Goal: Task Accomplishment & Management: Manage account settings

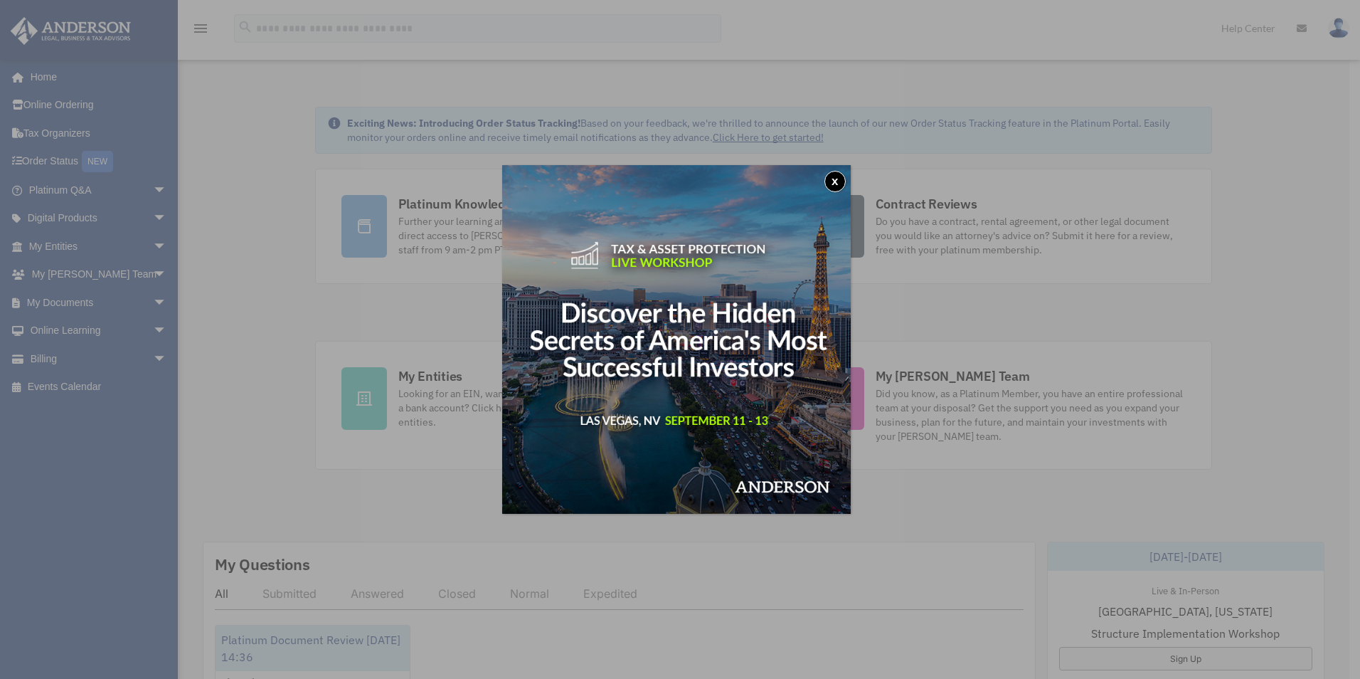
click at [840, 181] on button "x" at bounding box center [834, 181] width 21 height 21
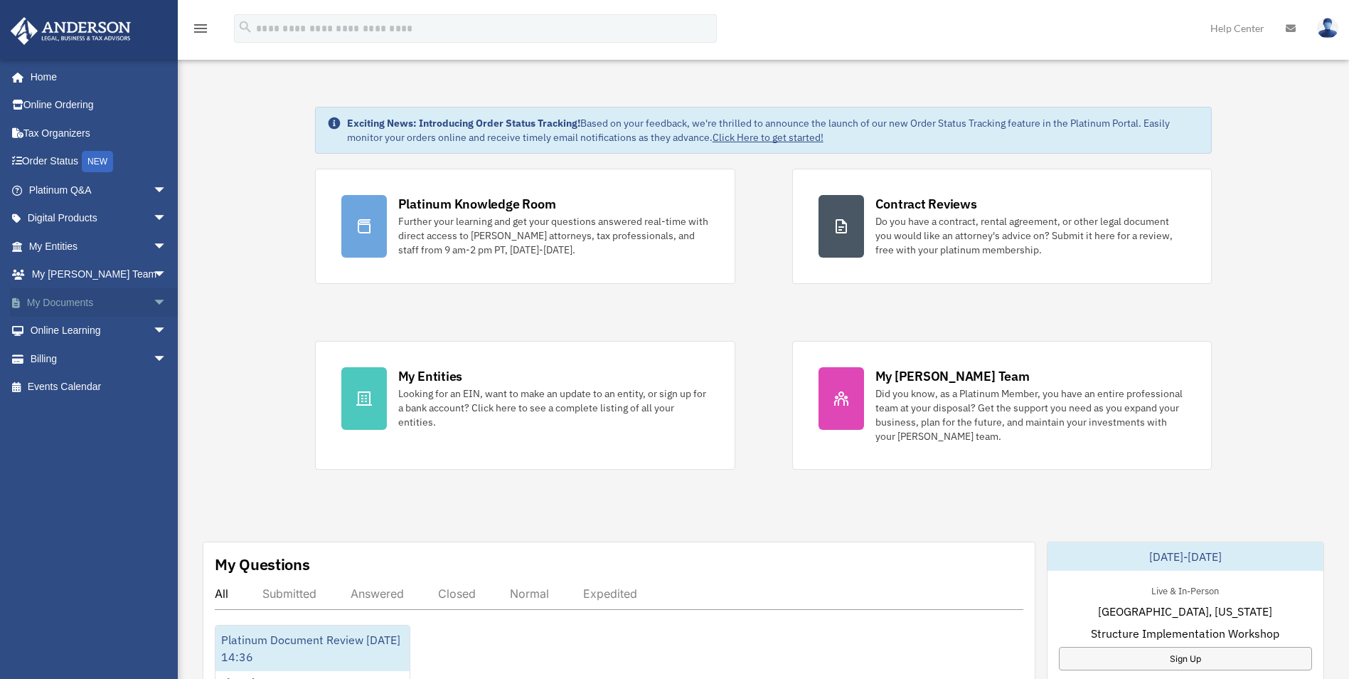
click at [153, 301] on span "arrow_drop_down" at bounding box center [167, 302] width 28 height 29
click at [55, 329] on link "Box" at bounding box center [104, 331] width 169 height 28
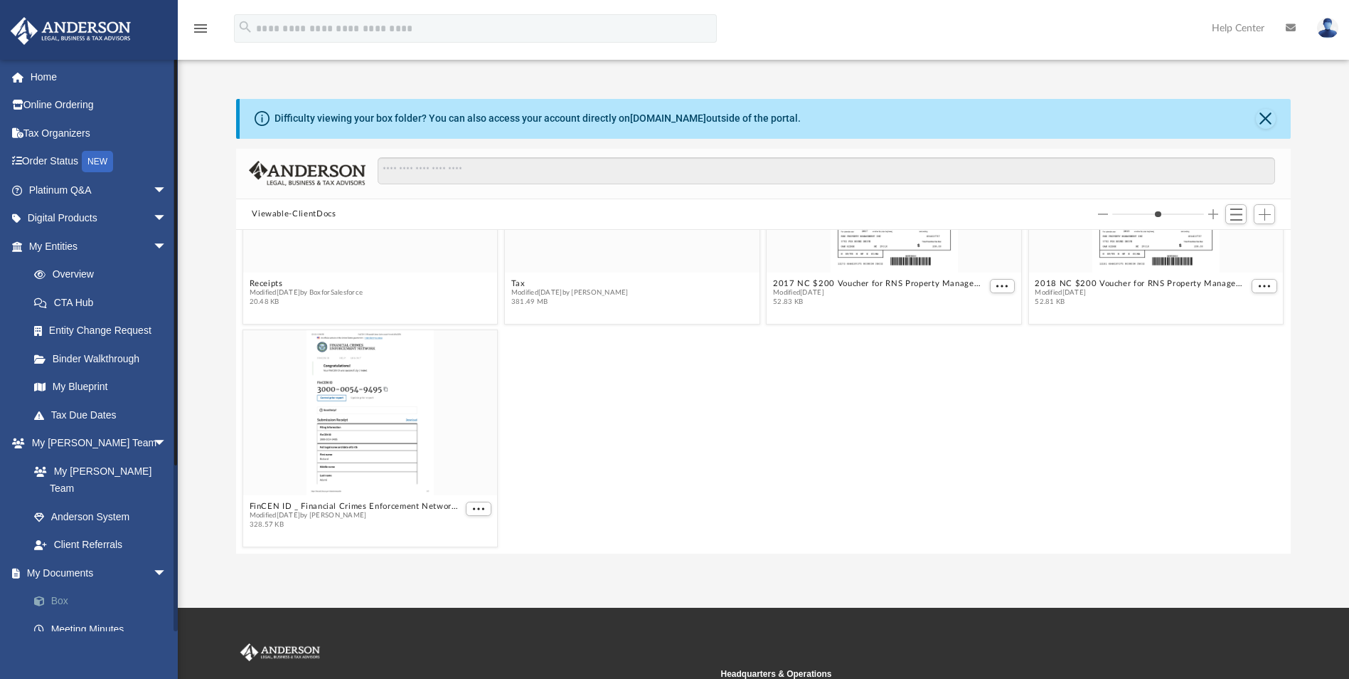
click at [63, 587] on link "Box" at bounding box center [104, 601] width 169 height 28
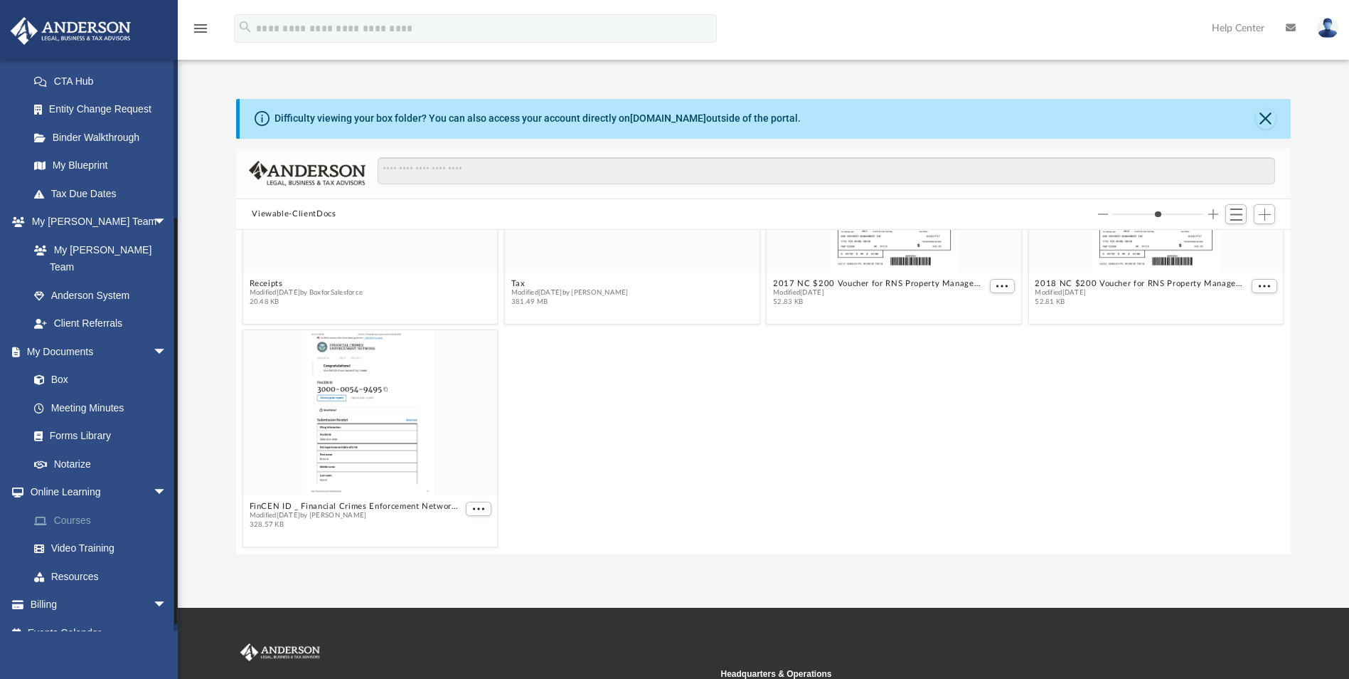
scroll to position [223, 0]
click at [58, 364] on link "Box" at bounding box center [104, 378] width 169 height 28
click at [153, 336] on span "arrow_drop_down" at bounding box center [167, 350] width 28 height 29
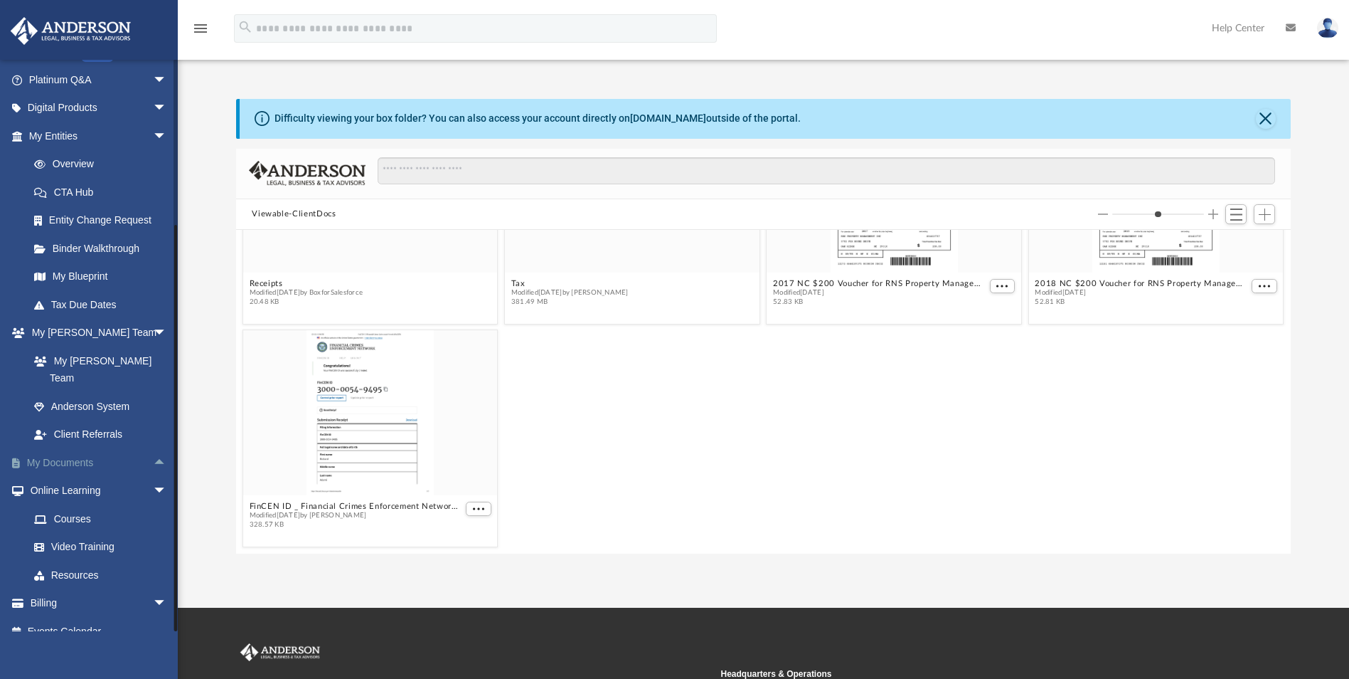
click at [64, 448] on link "My Documents arrow_drop_up" at bounding box center [99, 462] width 179 height 28
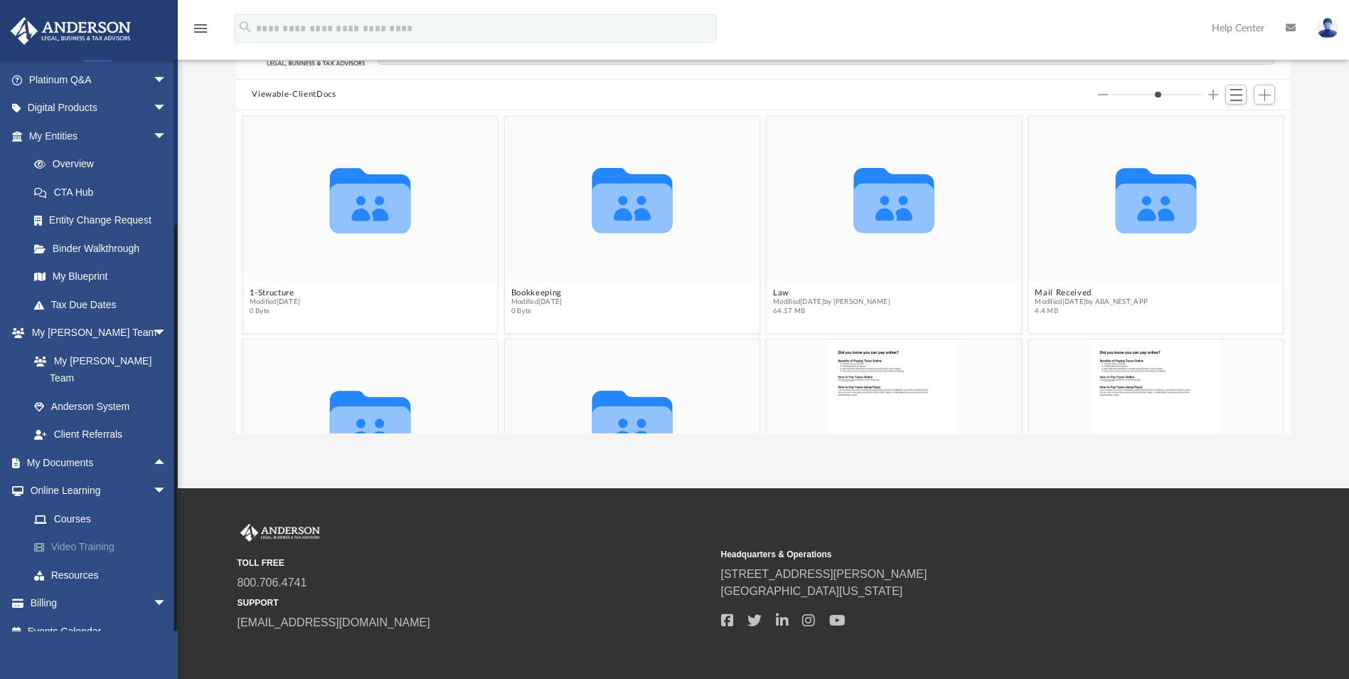
scroll to position [0, 0]
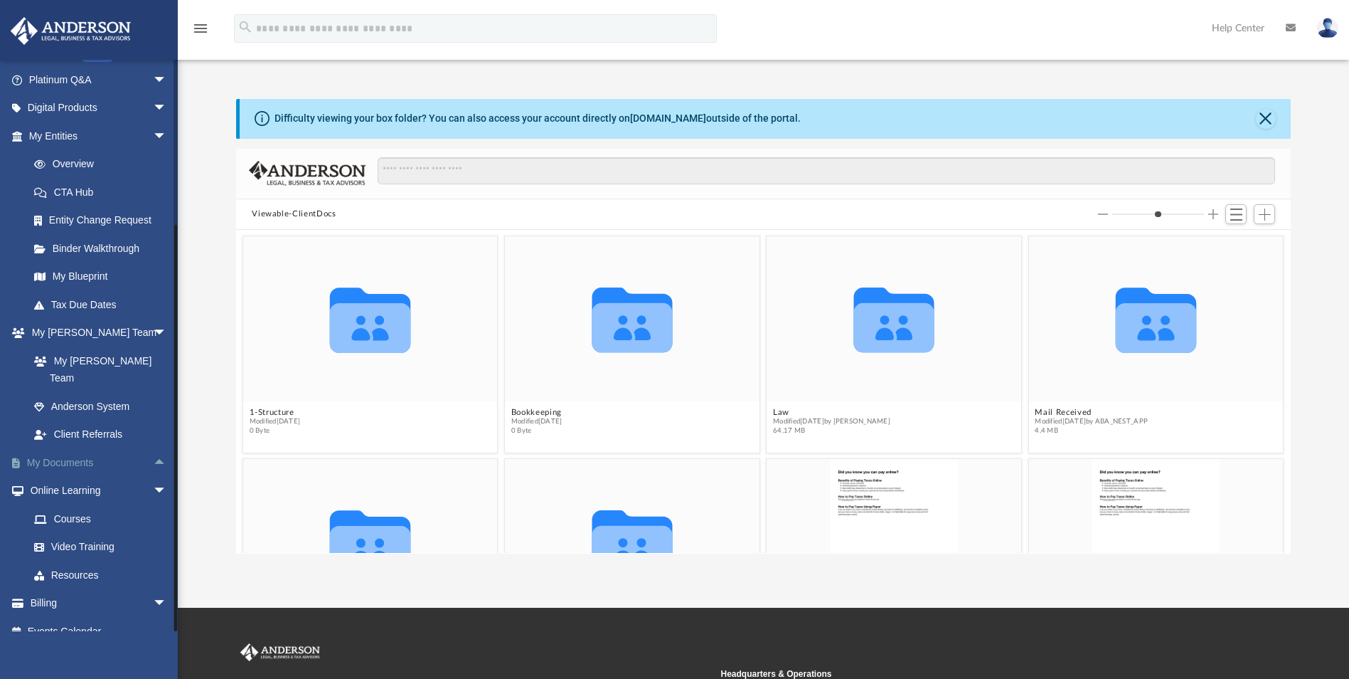
click at [58, 448] on link "My Documents arrow_drop_up" at bounding box center [99, 462] width 179 height 28
click at [1267, 119] on button "Close" at bounding box center [1266, 119] width 20 height 20
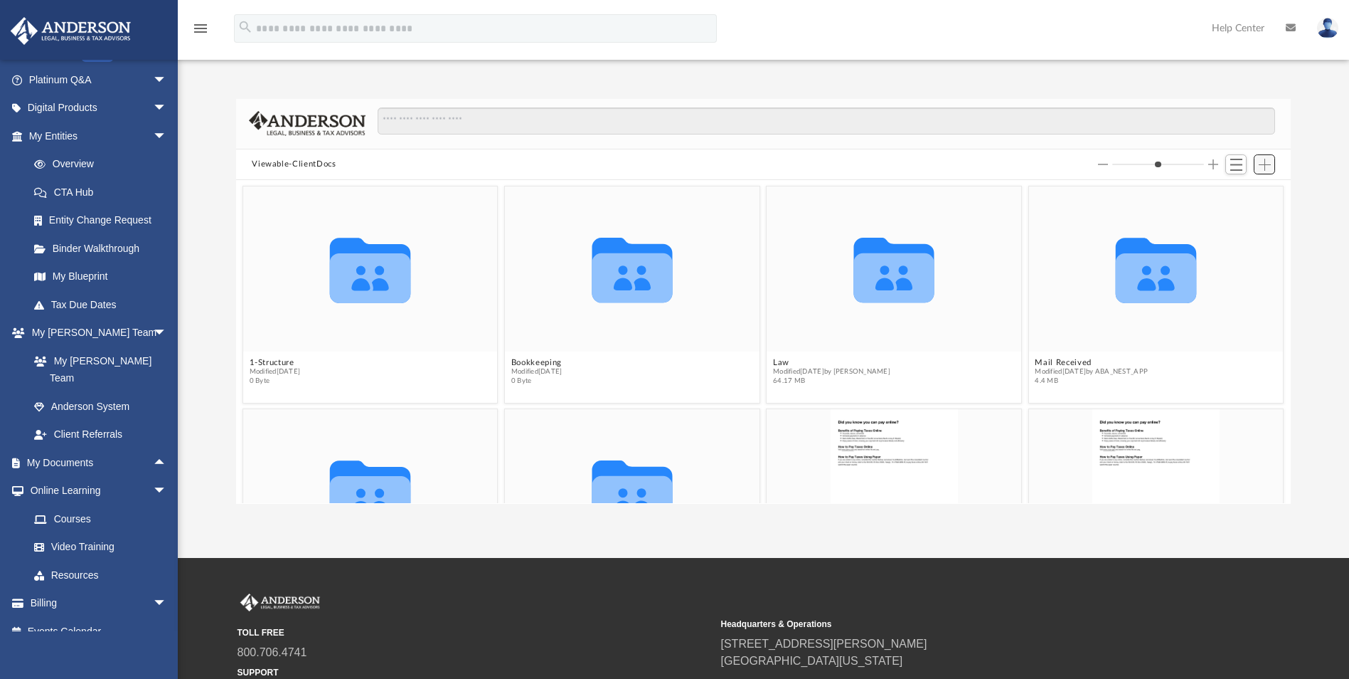
click at [1263, 164] on span "Add" at bounding box center [1265, 165] width 12 height 12
click at [1233, 191] on li "Upload" at bounding box center [1245, 193] width 46 height 15
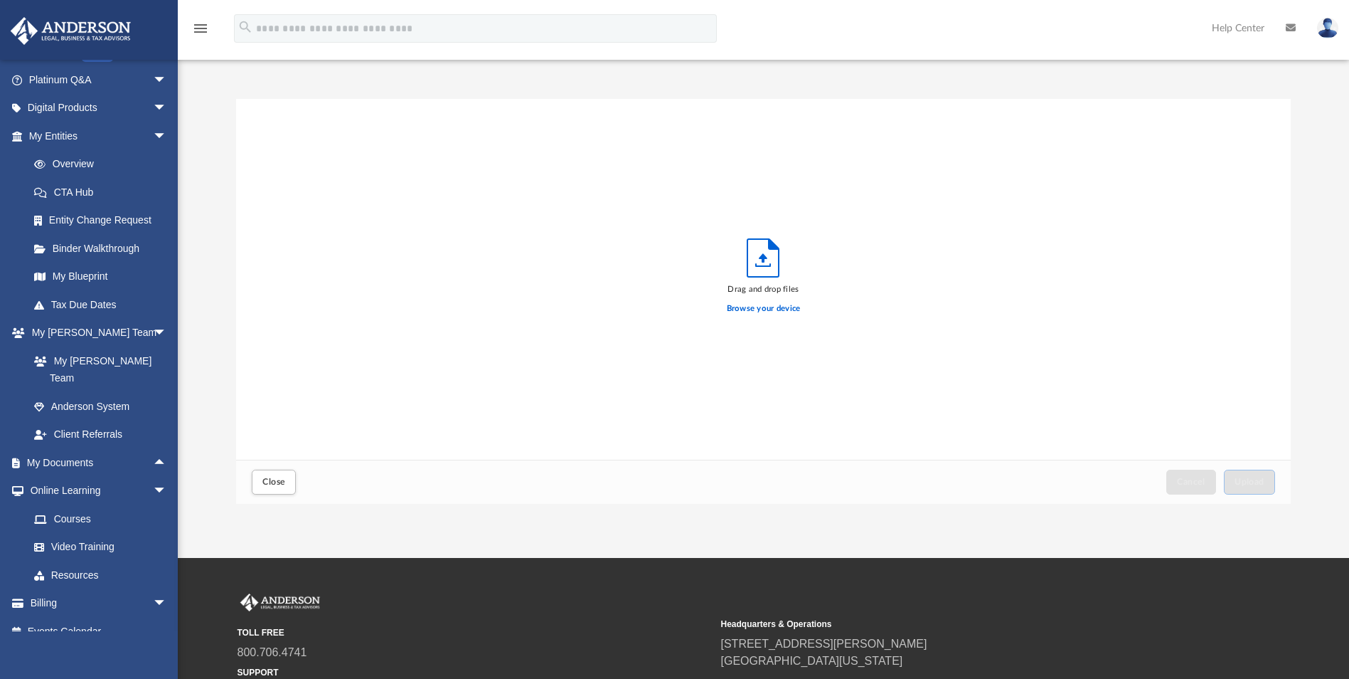
scroll to position [350, 1044]
drag, startPoint x: 1034, startPoint y: 184, endPoint x: 1120, endPoint y: 337, distance: 175.1
click at [1117, 339] on div "Viewable-ClientDocs Collaborated Folder 1-Structure Modified [DATE] 0 Byte Coll…" at bounding box center [763, 301] width 1054 height 405
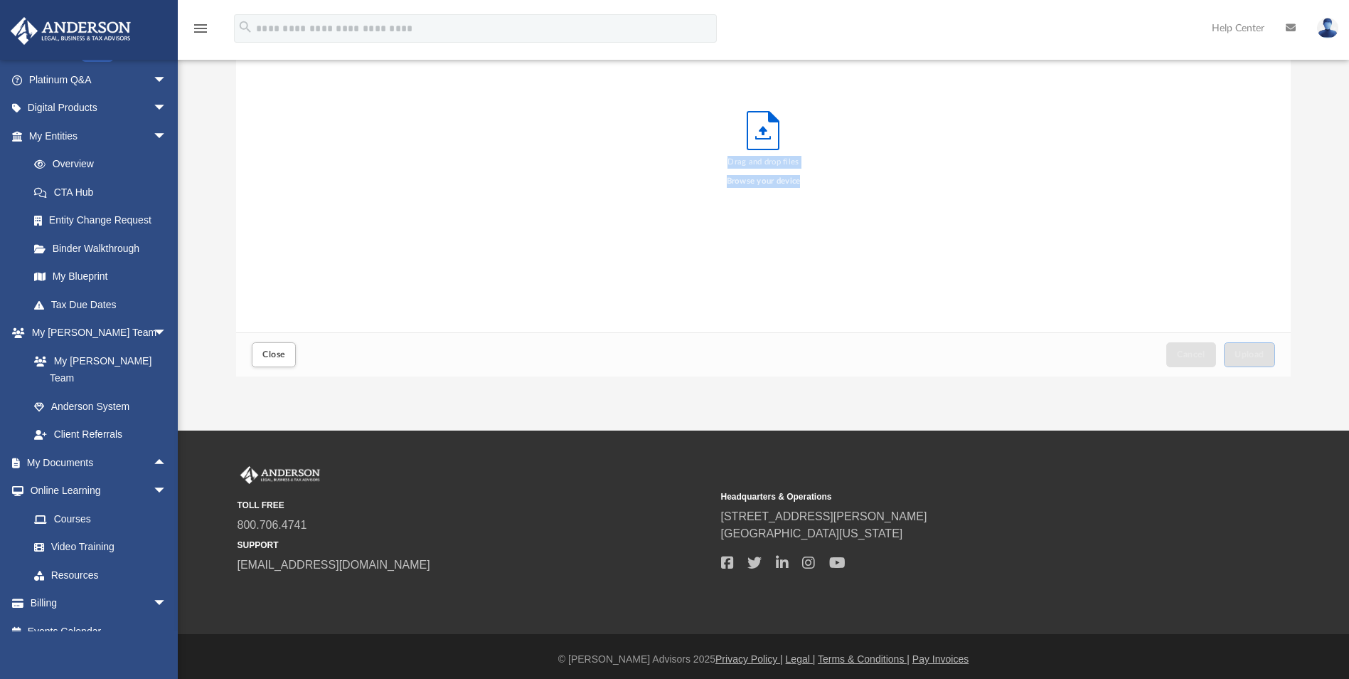
scroll to position [133, 0]
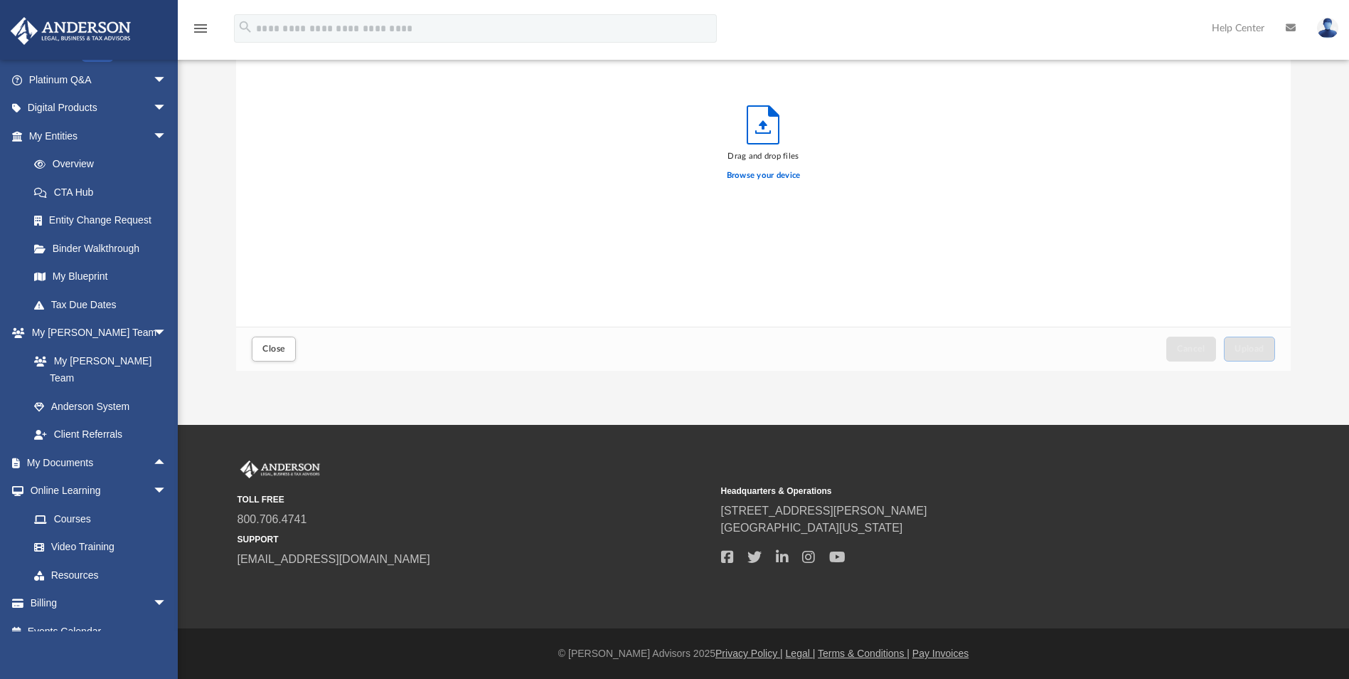
drag, startPoint x: 763, startPoint y: 10, endPoint x: 787, endPoint y: 37, distance: 36.3
click at [787, 36] on div "menu search Site Menu add [EMAIL_ADDRESS][DOMAIN_NAME] My Profile Reset Passwor…" at bounding box center [674, 29] width 1349 height 59
click at [758, 176] on label "Browse your device" at bounding box center [764, 175] width 74 height 13
click at [0, 0] on input "Browse your device" at bounding box center [0, 0] width 0 height 0
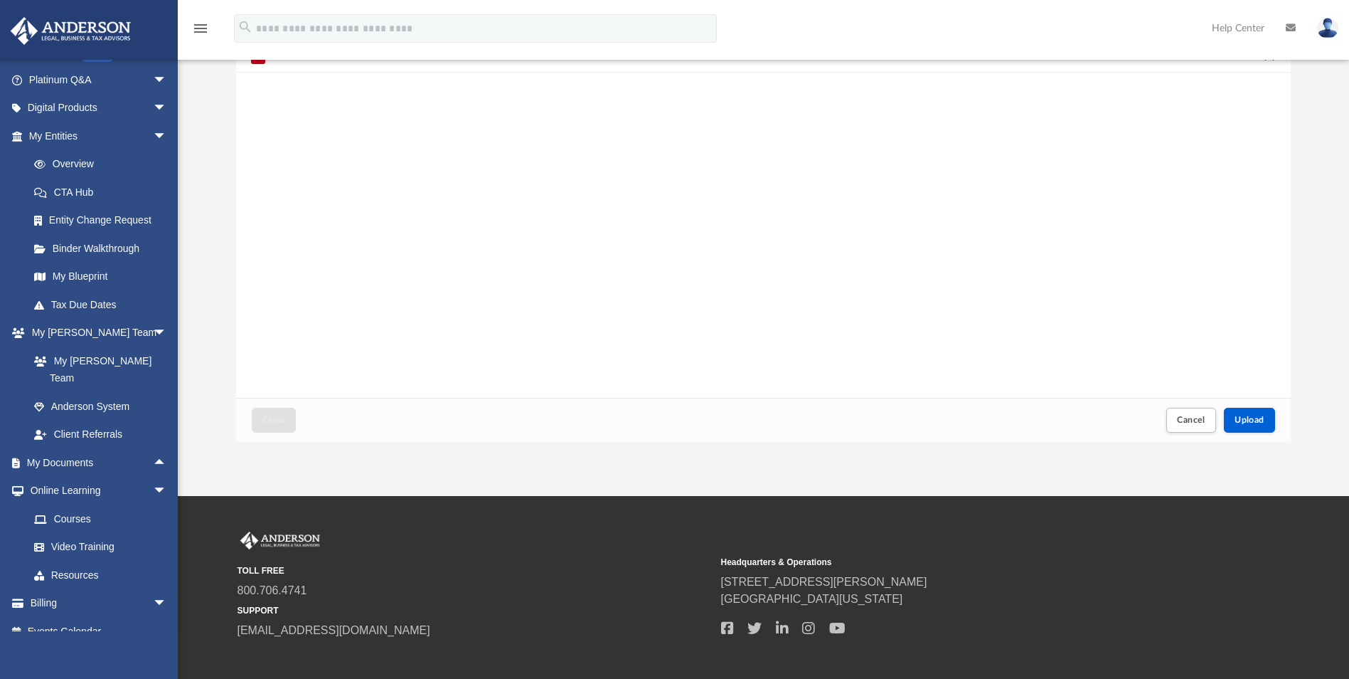
scroll to position [0, 0]
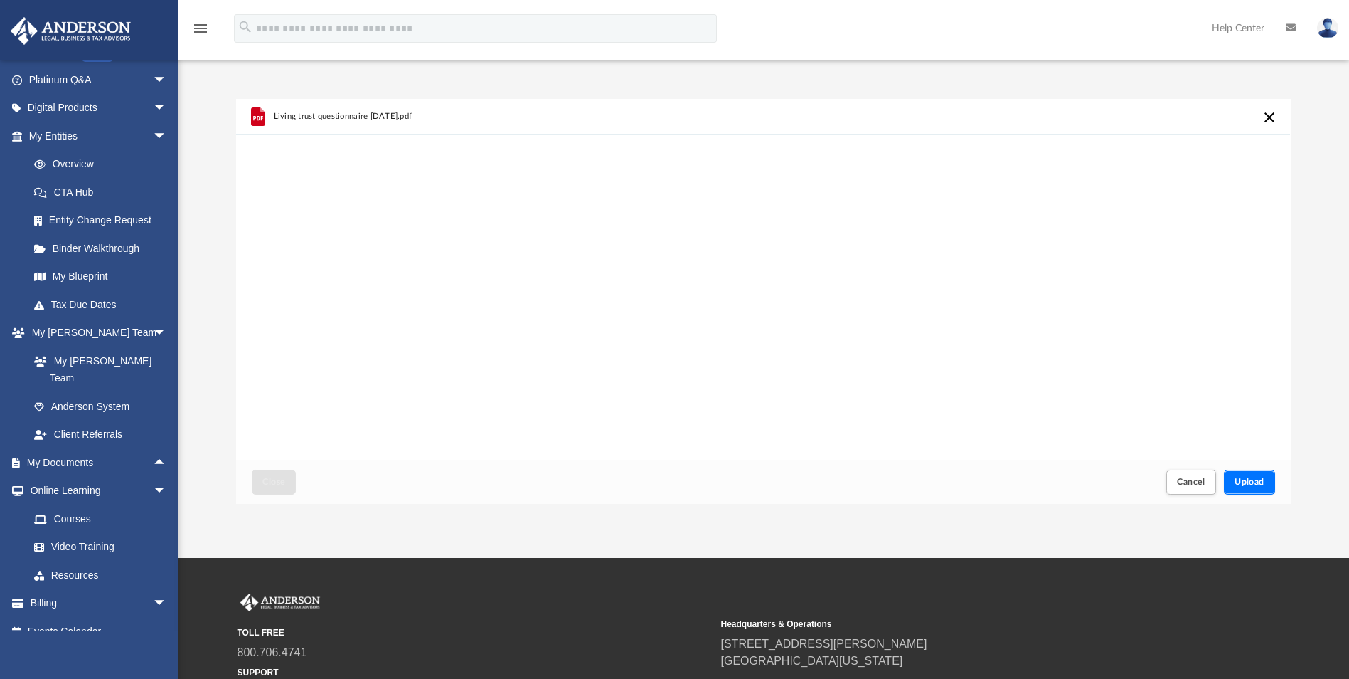
click at [1252, 471] on button "Upload" at bounding box center [1249, 481] width 51 height 25
